Goal: Information Seeking & Learning: Learn about a topic

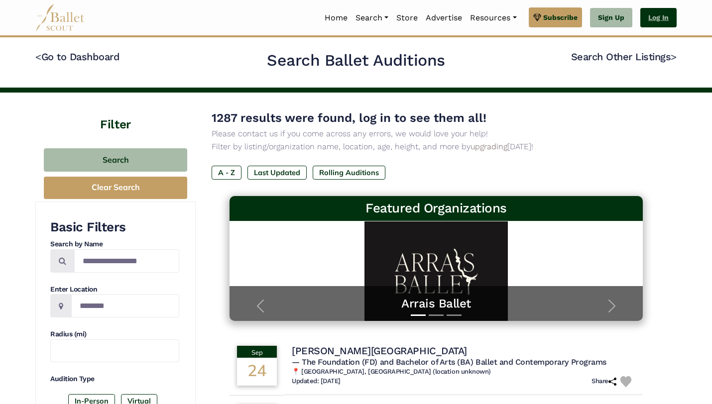
click at [655, 13] on link "Log In" at bounding box center [658, 18] width 36 height 20
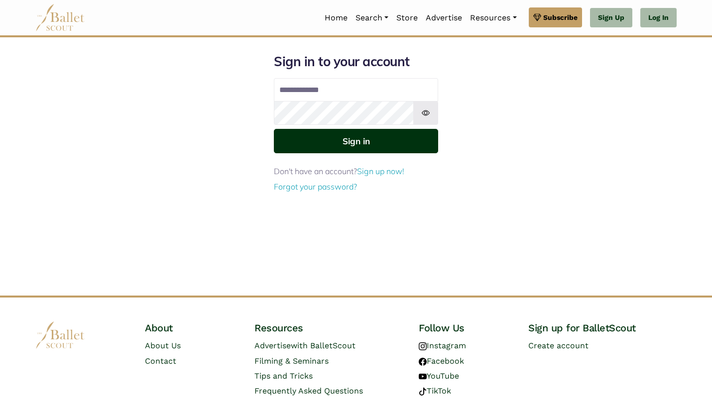
type input "**********"
click at [423, 134] on button "Sign in" at bounding box center [356, 141] width 164 height 24
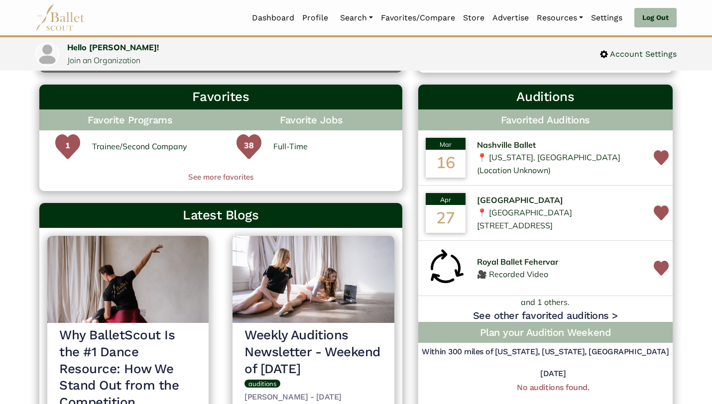
scroll to position [289, 0]
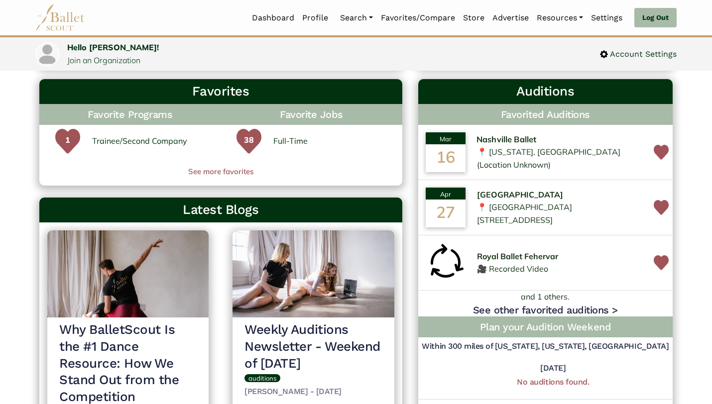
click at [493, 146] on span "Nashville Ballet" at bounding box center [506, 139] width 60 height 13
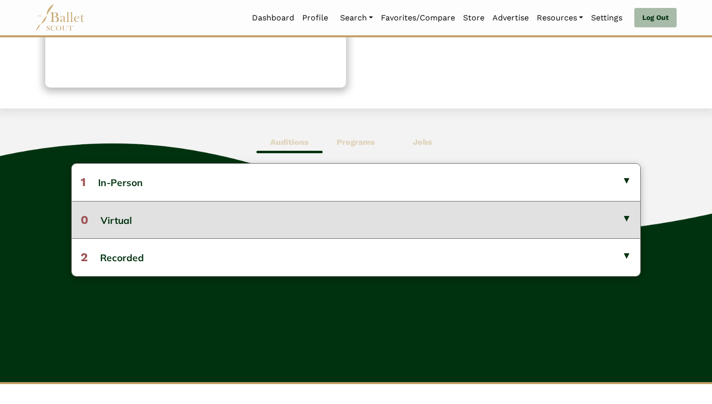
scroll to position [188, 0]
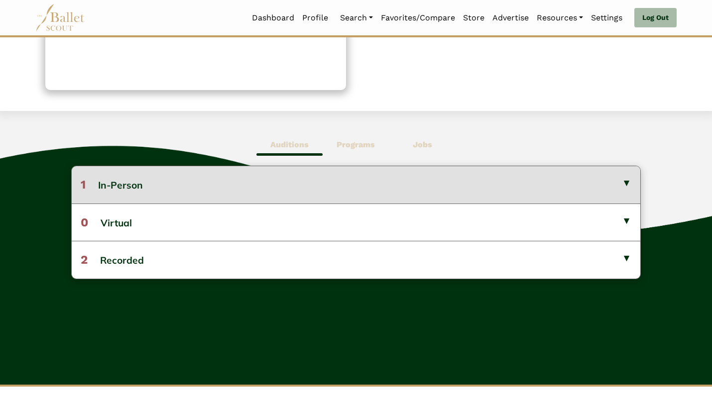
click at [382, 195] on button "1 In-Person" at bounding box center [356, 184] width 568 height 37
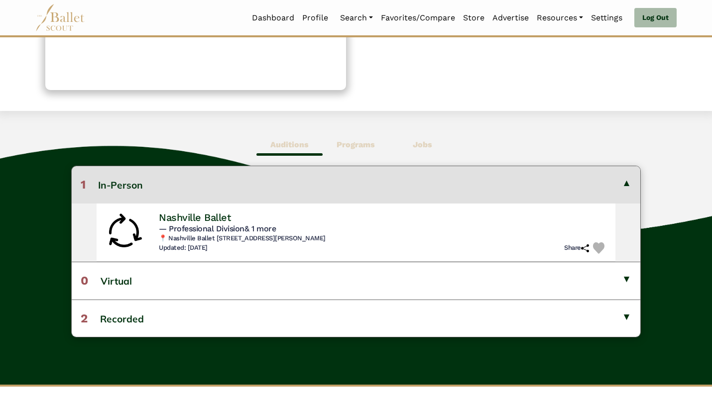
click at [382, 195] on button "1 In-Person" at bounding box center [356, 184] width 568 height 37
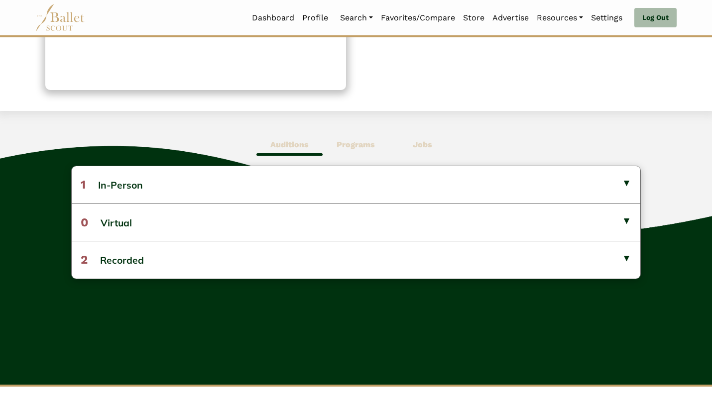
scroll to position [0, 0]
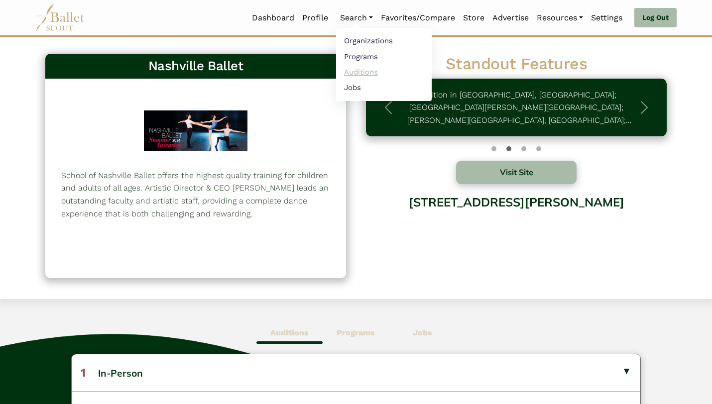
click at [365, 70] on link "Auditions" at bounding box center [384, 71] width 96 height 15
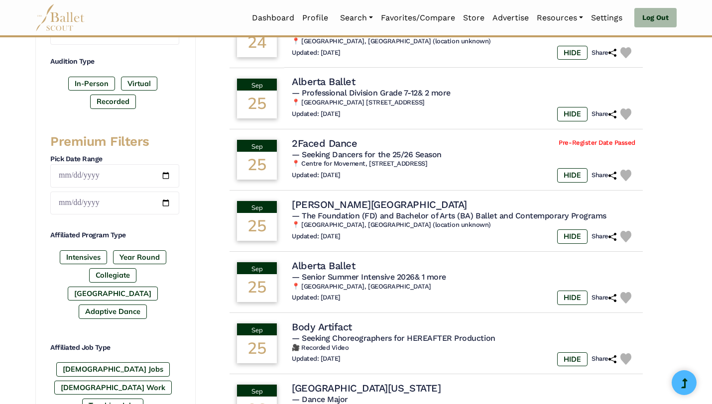
scroll to position [402, 0]
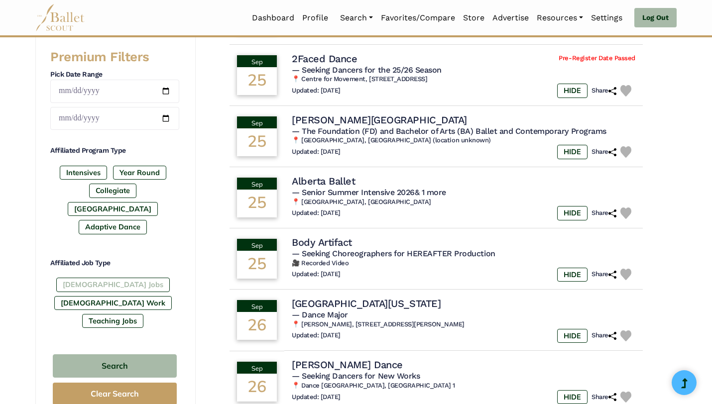
click at [107, 278] on label "Full-Time Jobs" at bounding box center [112, 285] width 113 height 14
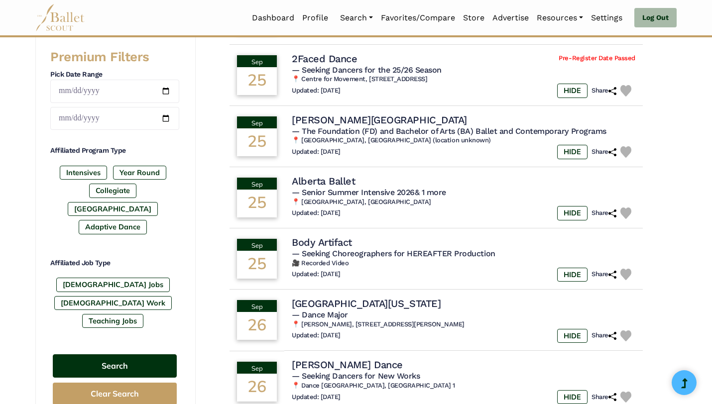
click at [114, 354] on button "Search" at bounding box center [115, 365] width 124 height 23
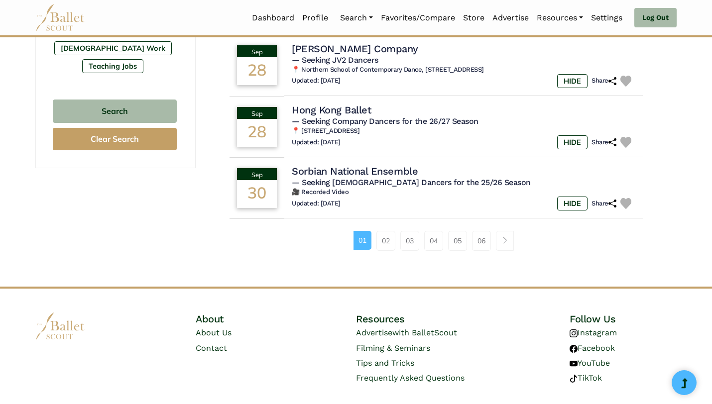
scroll to position [683, 0]
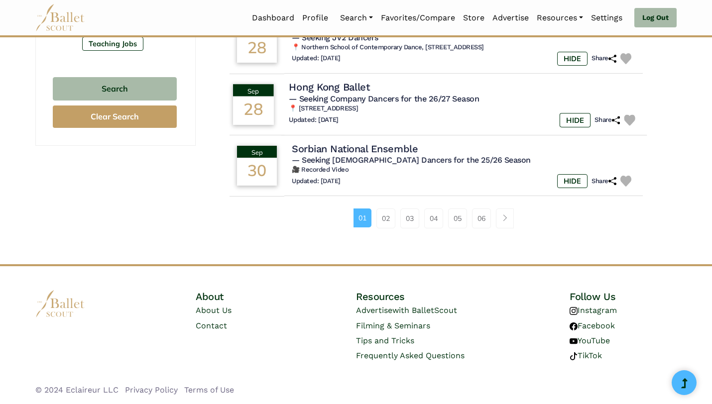
click at [342, 82] on h4 "Hong Kong Ballet" at bounding box center [329, 87] width 81 height 13
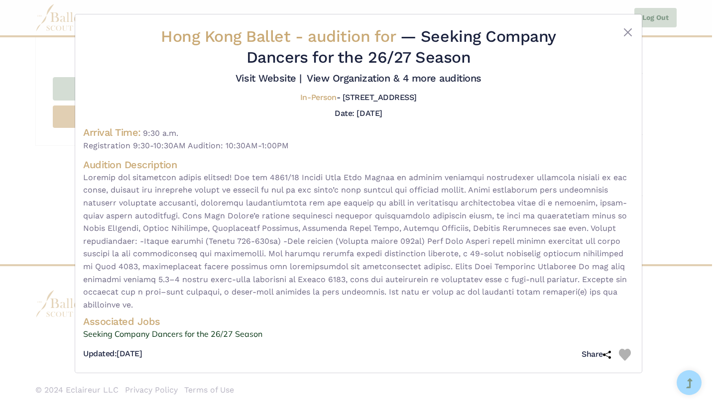
click at [59, 213] on div "Hong Kong Ballet - audition for — Seeking Company Dancers for the 26/27 Season …" at bounding box center [358, 202] width 717 height 404
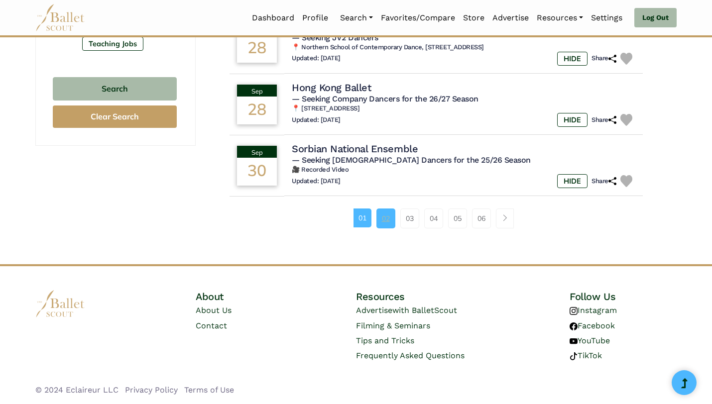
click at [384, 221] on link "02" at bounding box center [385, 219] width 19 height 20
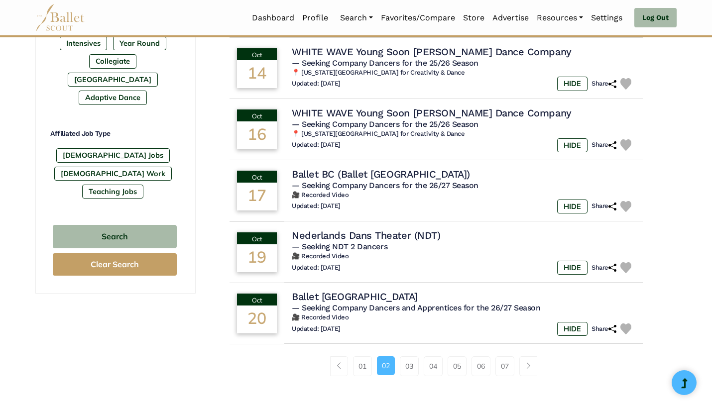
scroll to position [533, 0]
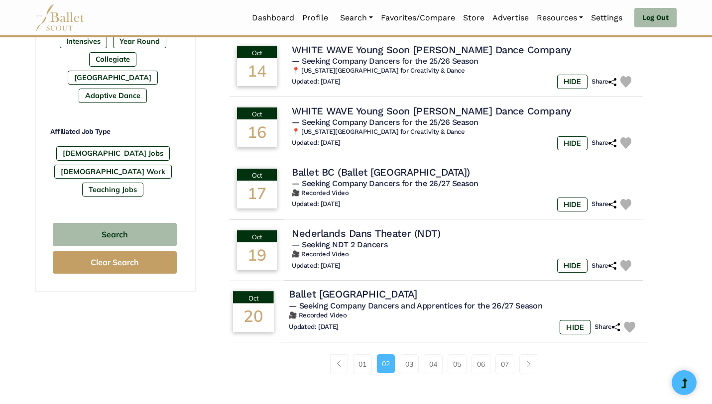
click at [377, 297] on div "Ballet [GEOGRAPHIC_DATA]" at bounding box center [464, 294] width 350 height 13
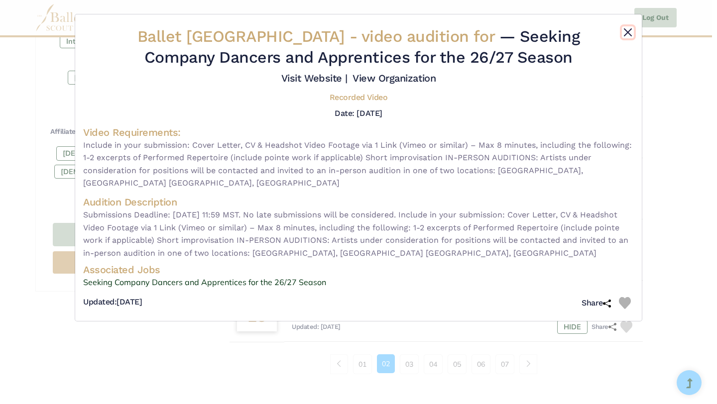
click at [626, 33] on button "Close" at bounding box center [628, 32] width 12 height 12
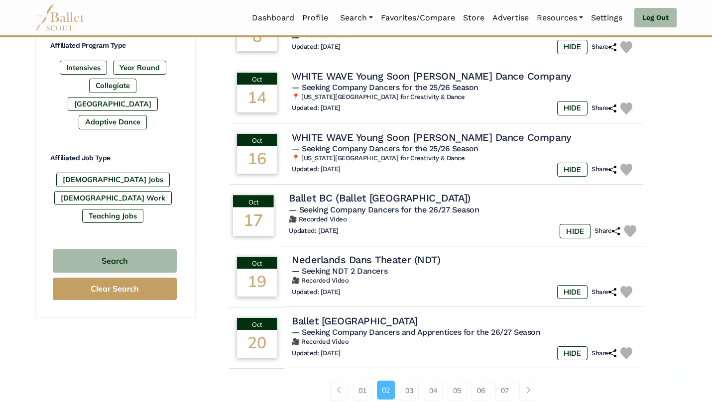
scroll to position [683, 0]
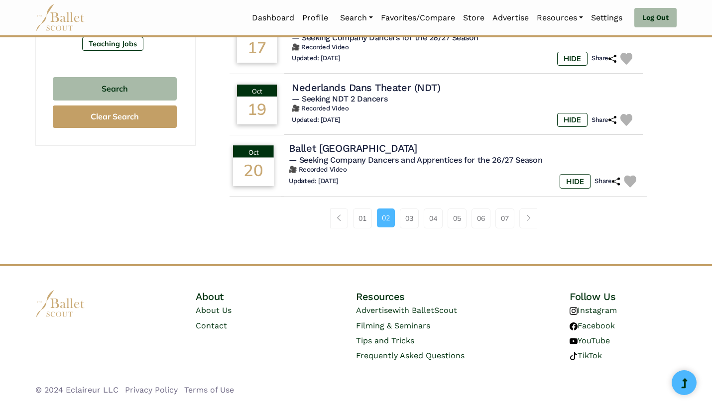
click at [628, 175] on img at bounding box center [630, 181] width 12 height 12
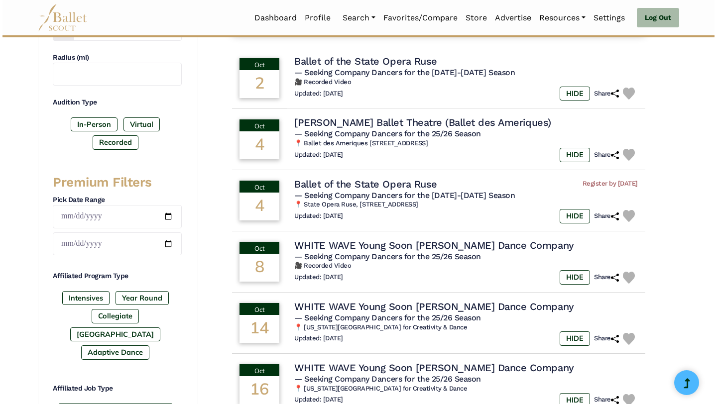
scroll to position [255, 0]
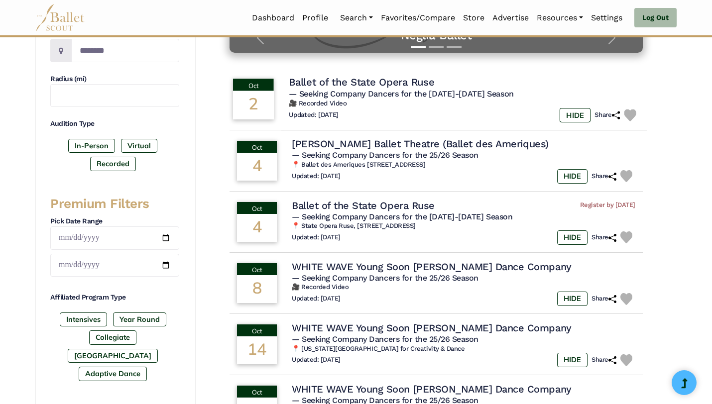
click at [419, 80] on h4 "Ballet of the State Opera Ruse" at bounding box center [361, 82] width 145 height 13
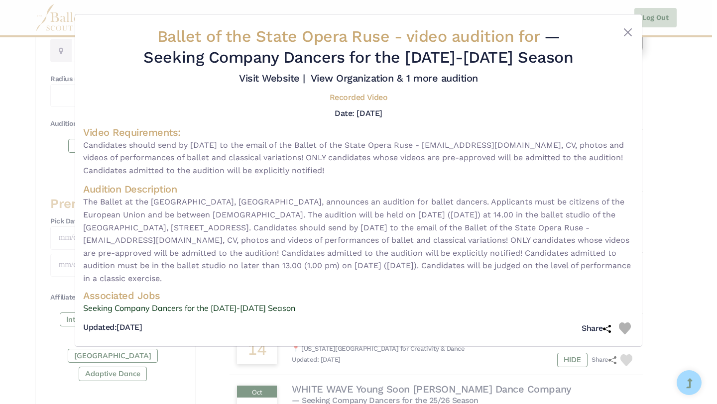
click at [624, 111] on div "Date: Oct. 2, 2025" at bounding box center [358, 113] width 550 height 13
click at [664, 111] on div "Ballet of the State Opera Ruse - video audition for — Seeking Company Dancers f…" at bounding box center [358, 202] width 717 height 404
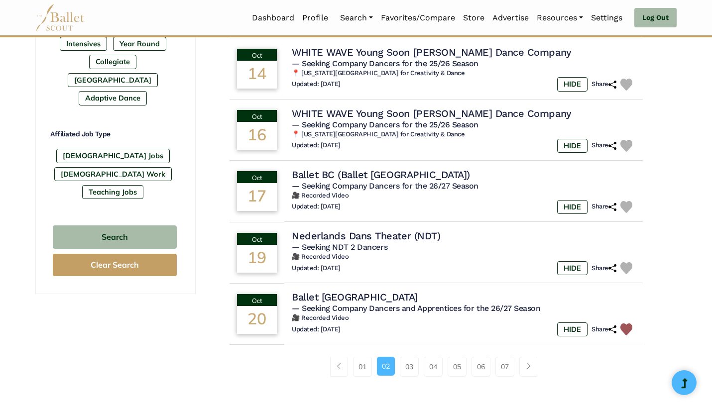
scroll to position [683, 0]
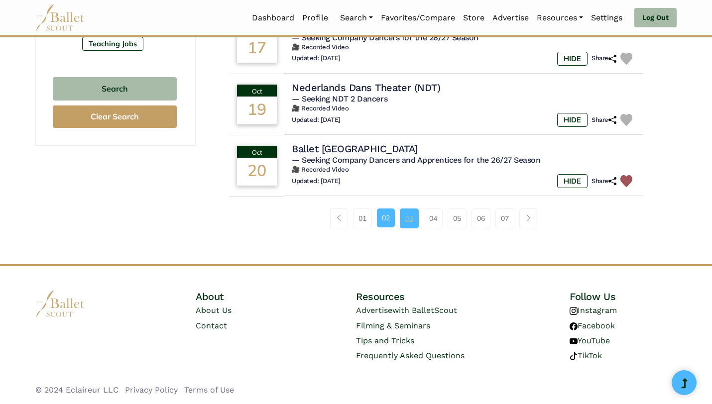
click at [409, 224] on link "03" at bounding box center [409, 219] width 19 height 20
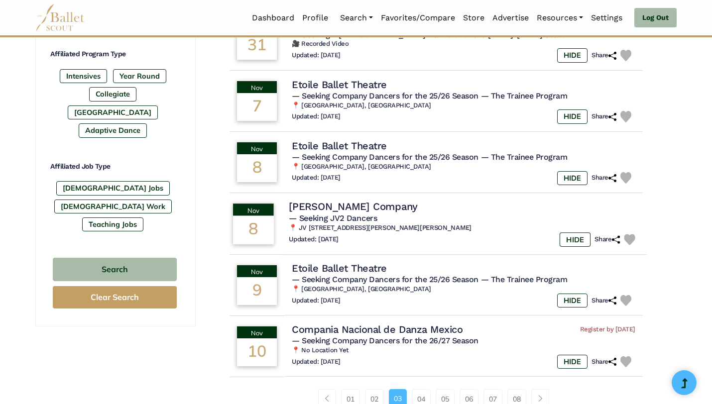
scroll to position [537, 0]
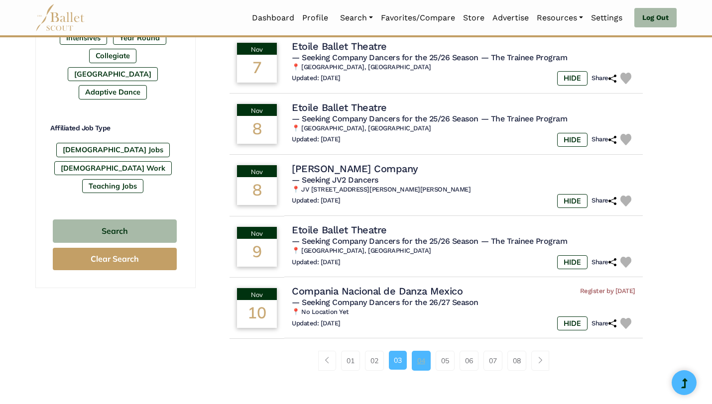
click at [419, 366] on link "04" at bounding box center [421, 361] width 19 height 20
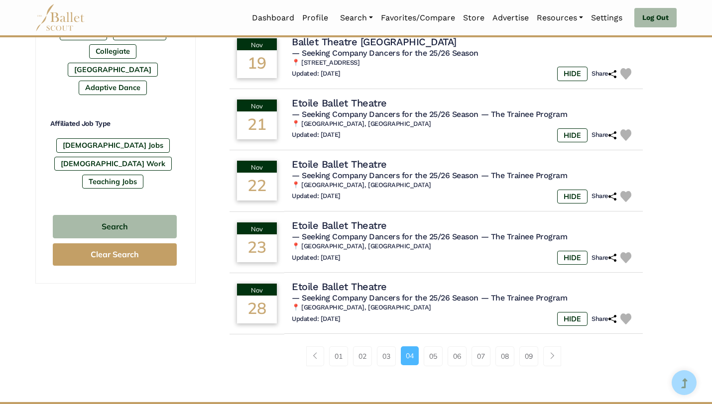
scroll to position [683, 0]
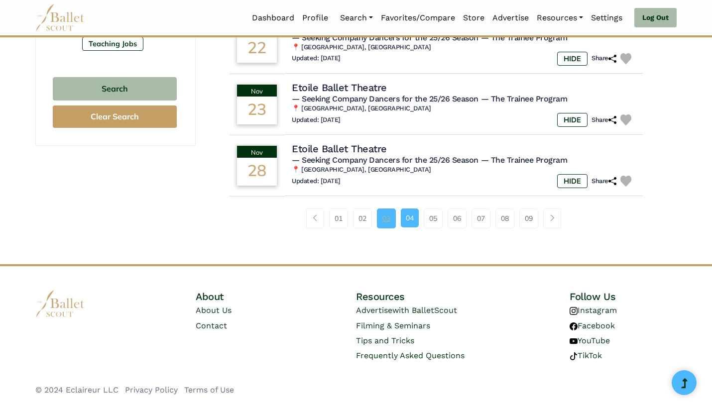
click at [387, 213] on link "03" at bounding box center [386, 219] width 19 height 20
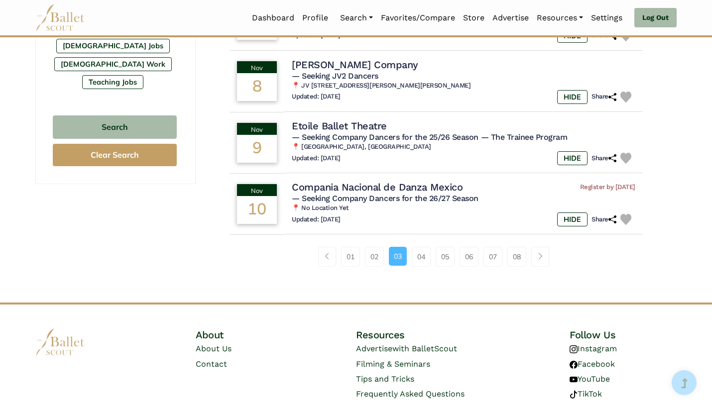
scroll to position [660, 0]
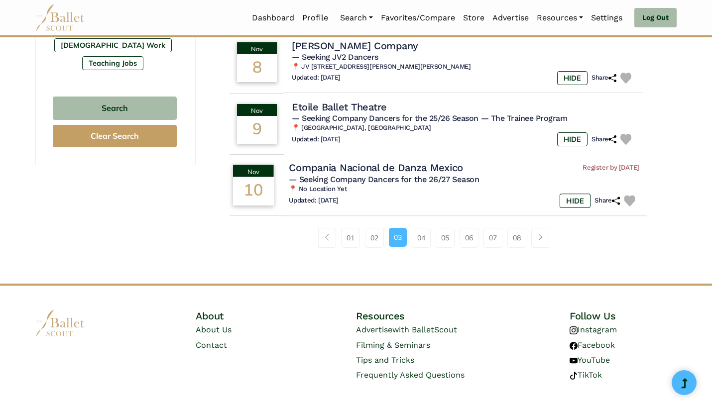
click at [378, 173] on h4 "Compania Nacional de Danza Mexico" at bounding box center [376, 167] width 174 height 13
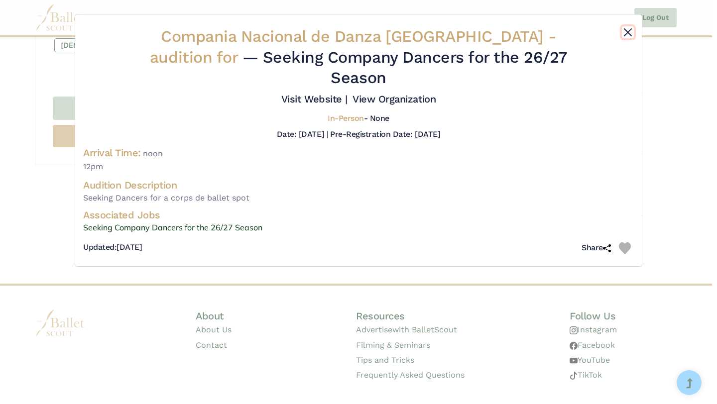
click at [626, 31] on button "Close" at bounding box center [628, 32] width 12 height 12
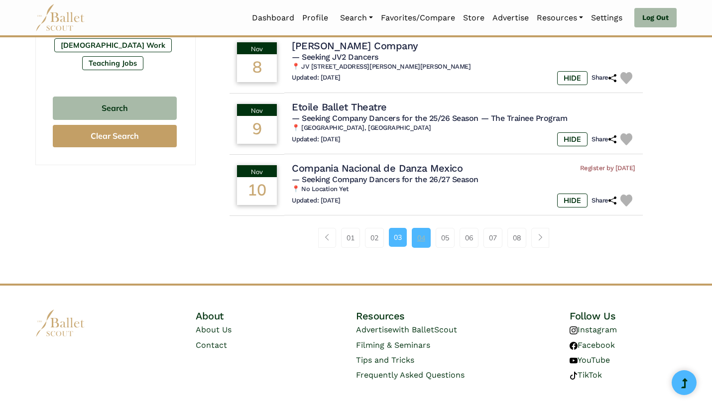
click at [423, 248] on link "04" at bounding box center [421, 238] width 19 height 20
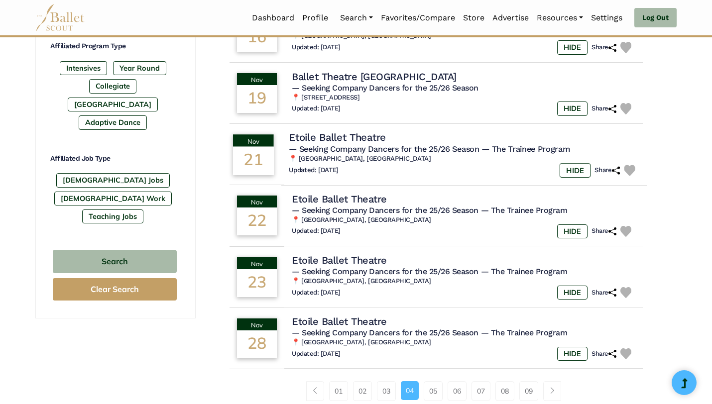
scroll to position [507, 0]
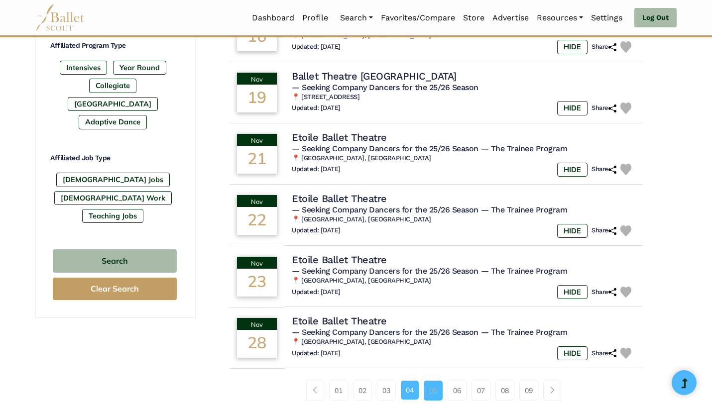
click at [431, 401] on link "05" at bounding box center [433, 391] width 19 height 20
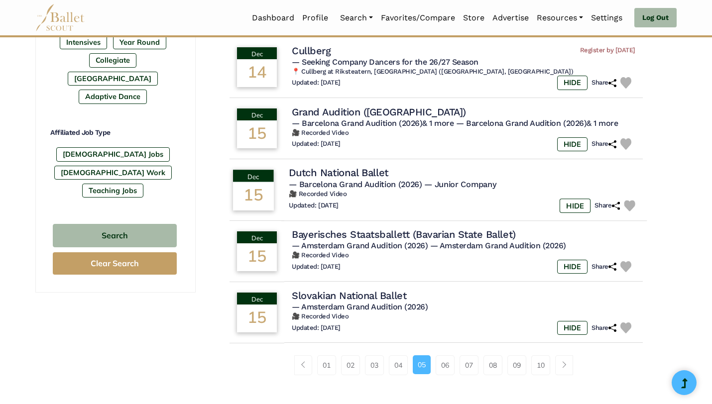
scroll to position [534, 0]
